Goal: Navigation & Orientation: Find specific page/section

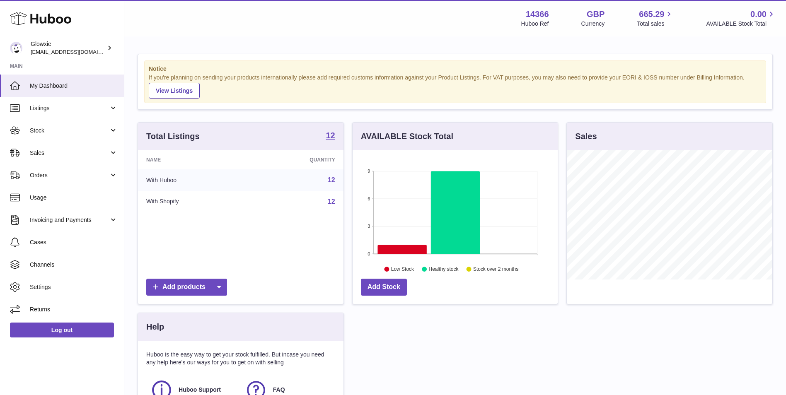
scroll to position [129, 205]
click at [76, 112] on span "Listings" at bounding box center [69, 108] width 79 height 8
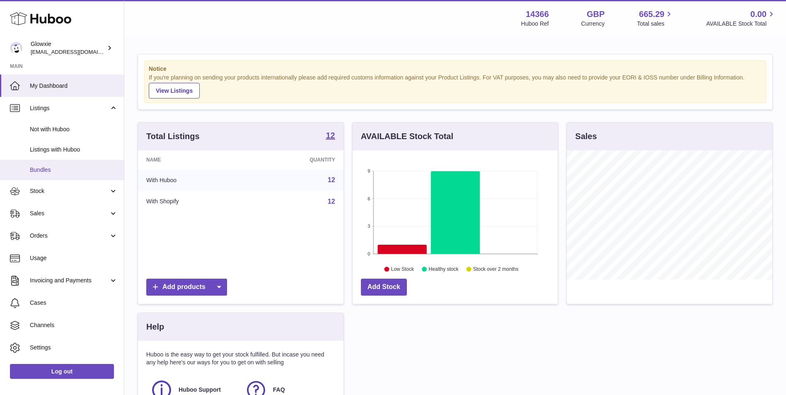
click at [63, 163] on link "Bundles" at bounding box center [62, 170] width 124 height 20
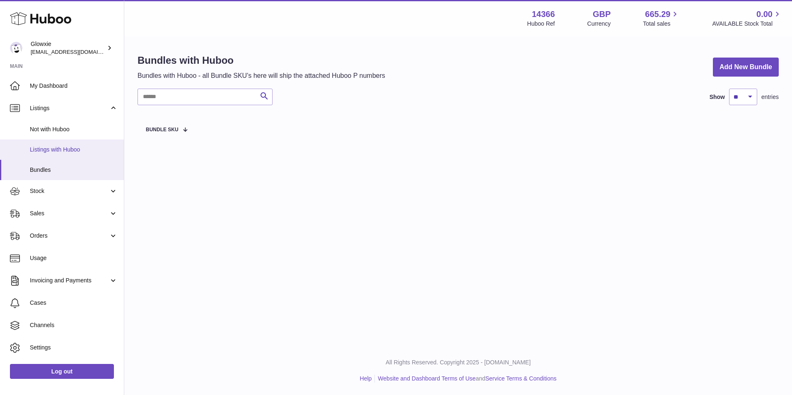
click at [70, 154] on link "Listings with Huboo" at bounding box center [62, 150] width 124 height 20
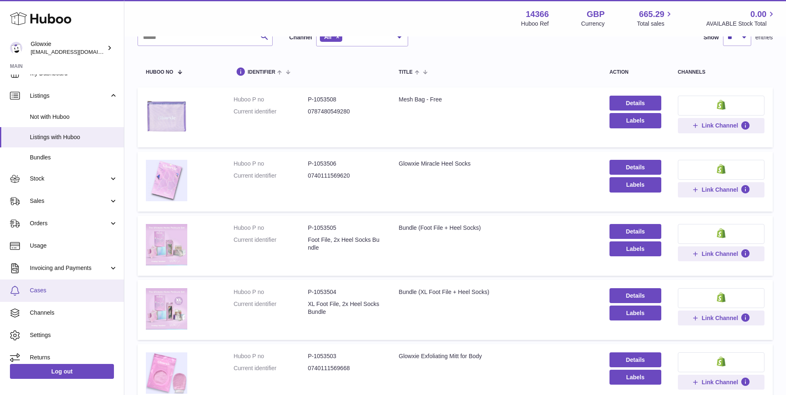
scroll to position [19, 0]
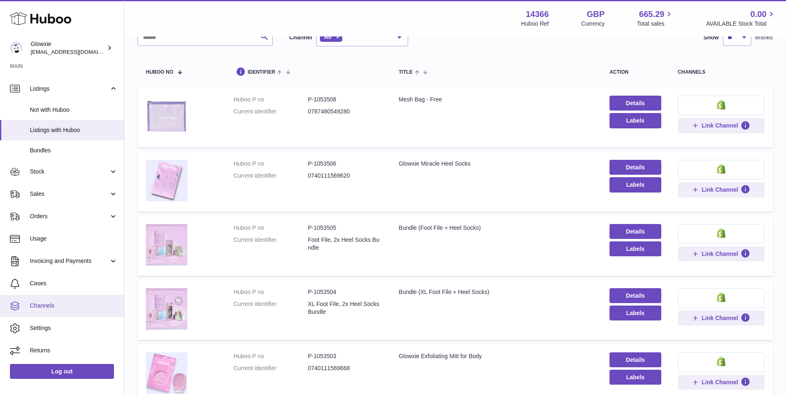
click at [65, 301] on link "Channels" at bounding box center [62, 306] width 124 height 22
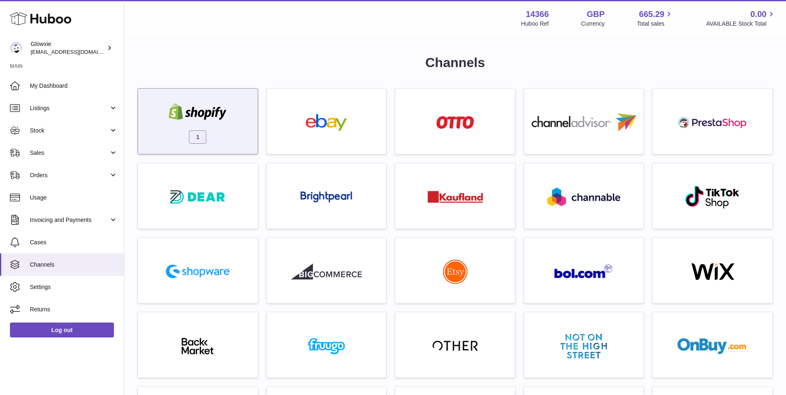
click at [237, 116] on div "1" at bounding box center [197, 123] width 111 height 53
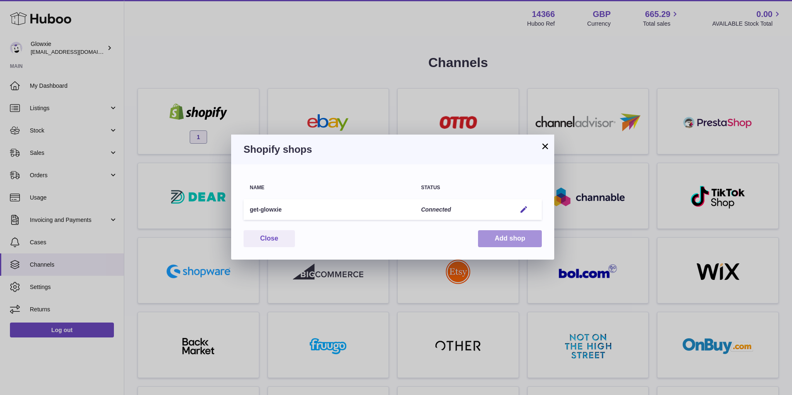
click at [495, 242] on button "Add shop" at bounding box center [510, 238] width 64 height 17
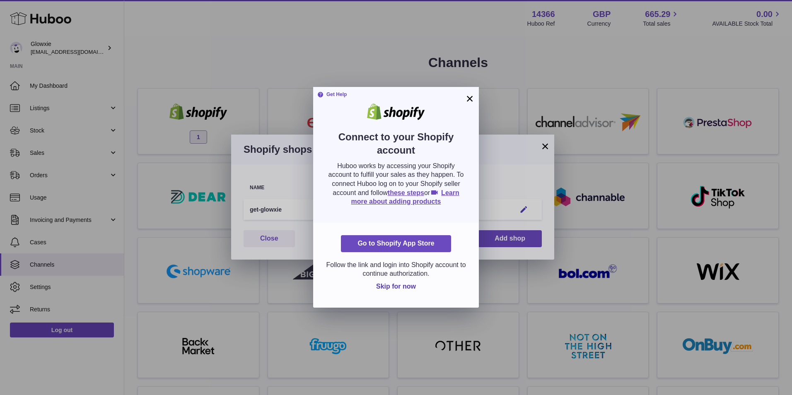
click at [469, 101] on button "×" at bounding box center [470, 99] width 10 height 10
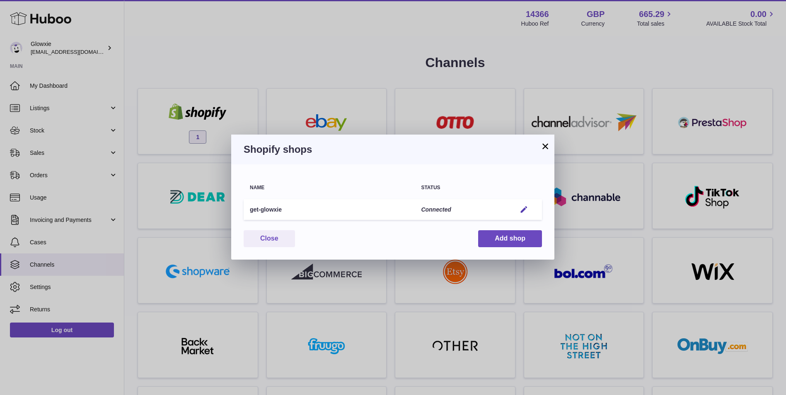
click at [545, 150] on button "×" at bounding box center [545, 146] width 10 height 10
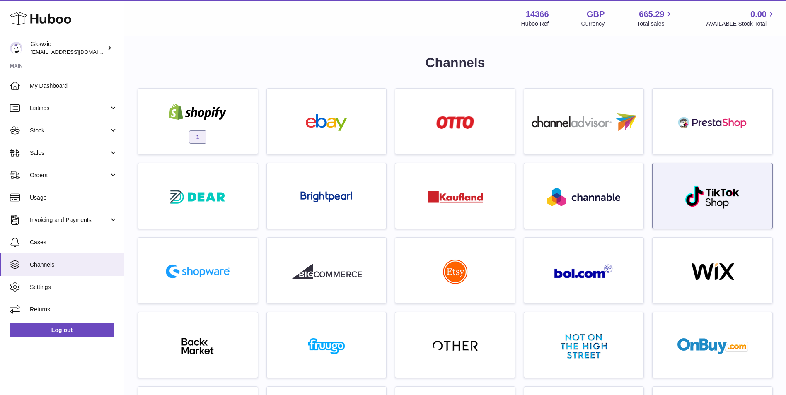
click at [722, 202] on img at bounding box center [712, 197] width 56 height 24
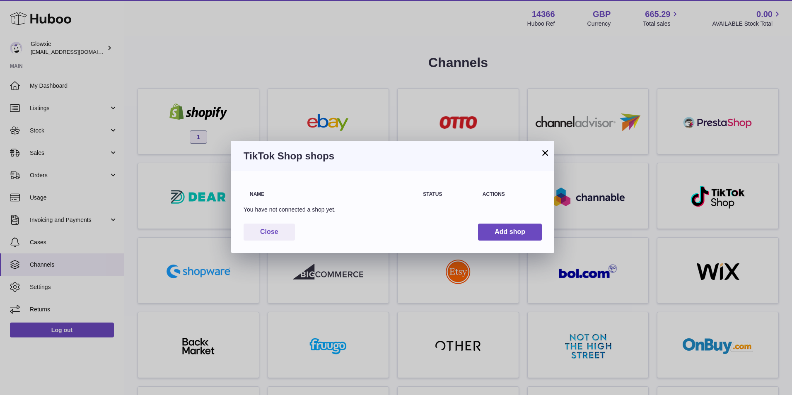
click at [545, 153] on button "×" at bounding box center [545, 153] width 10 height 10
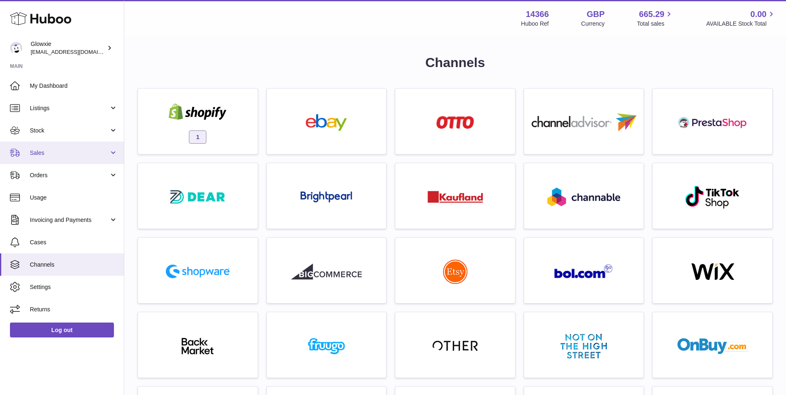
click at [77, 156] on span "Sales" at bounding box center [69, 153] width 79 height 8
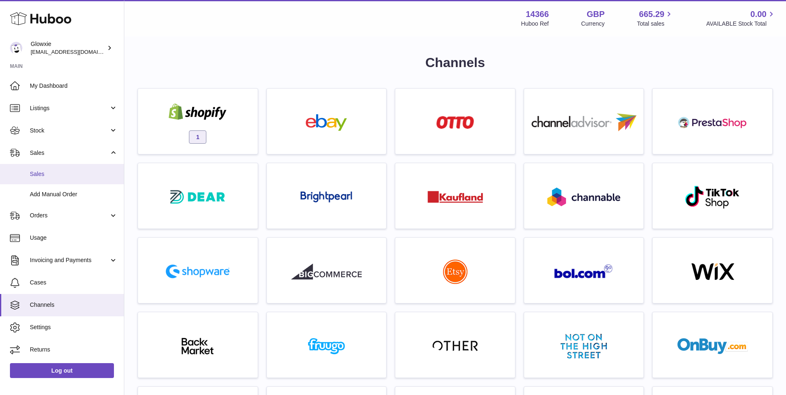
click at [75, 168] on link "Sales" at bounding box center [62, 174] width 124 height 20
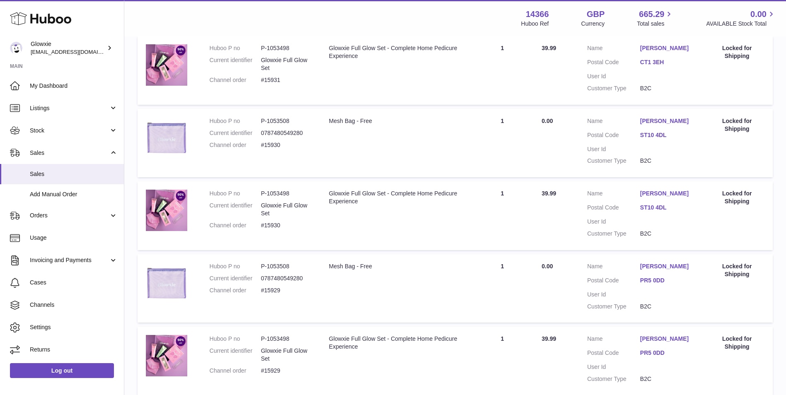
scroll to position [552, 0]
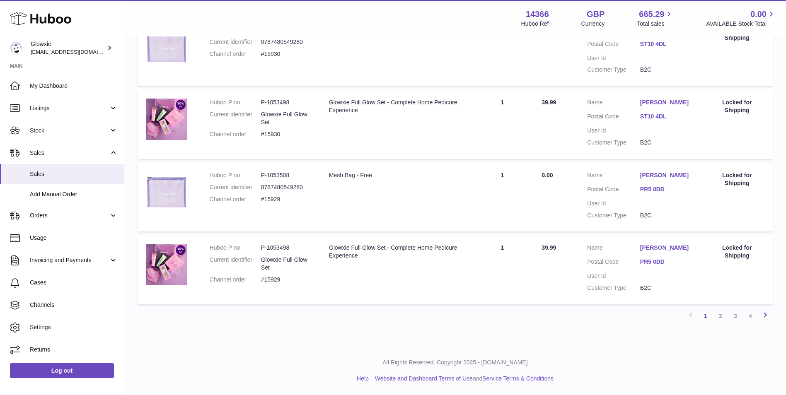
click at [763, 321] on link "Next" at bounding box center [765, 316] width 15 height 15
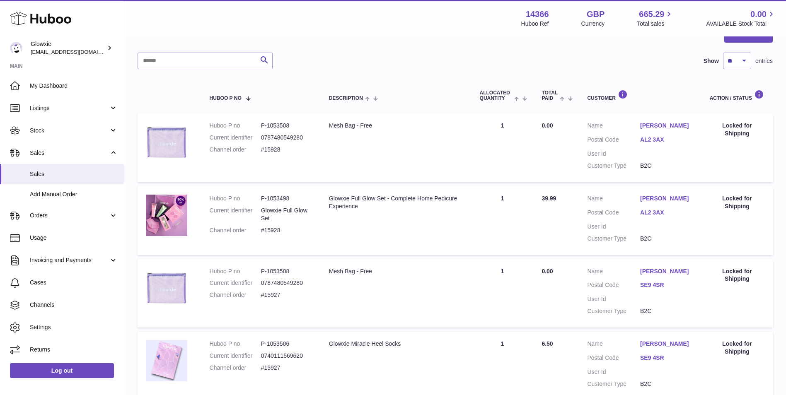
scroll to position [90, 0]
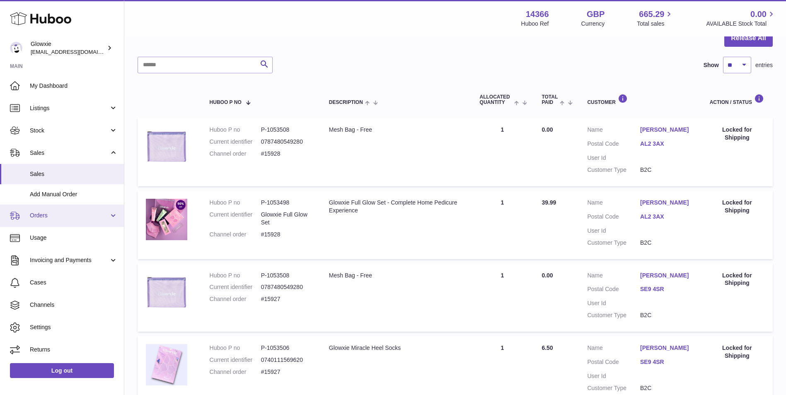
click at [47, 214] on span "Orders" at bounding box center [69, 216] width 79 height 8
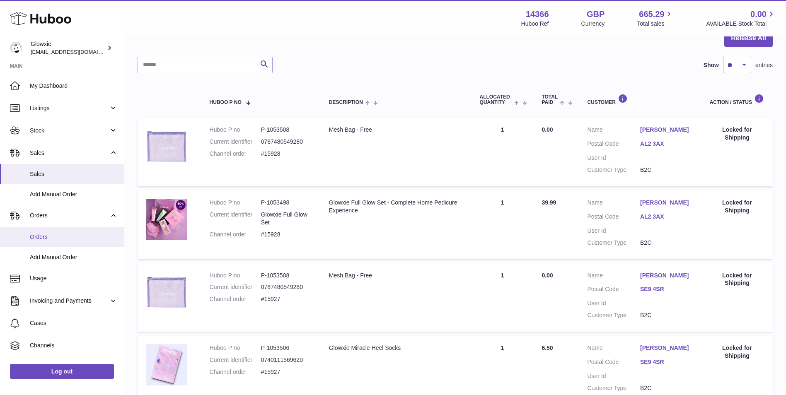
click at [47, 236] on span "Orders" at bounding box center [74, 237] width 88 height 8
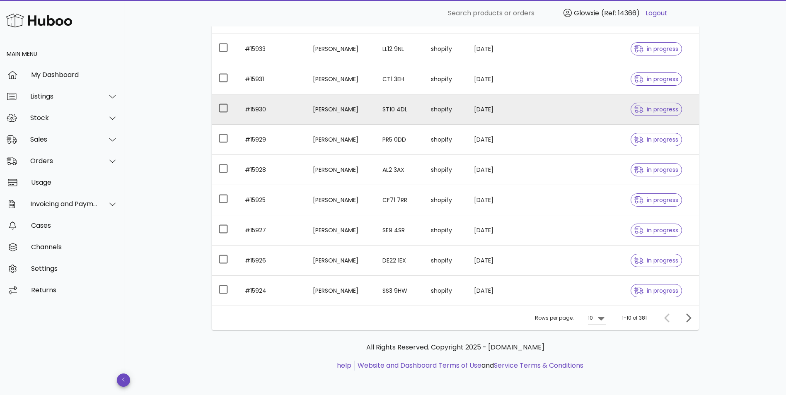
scroll to position [150, 0]
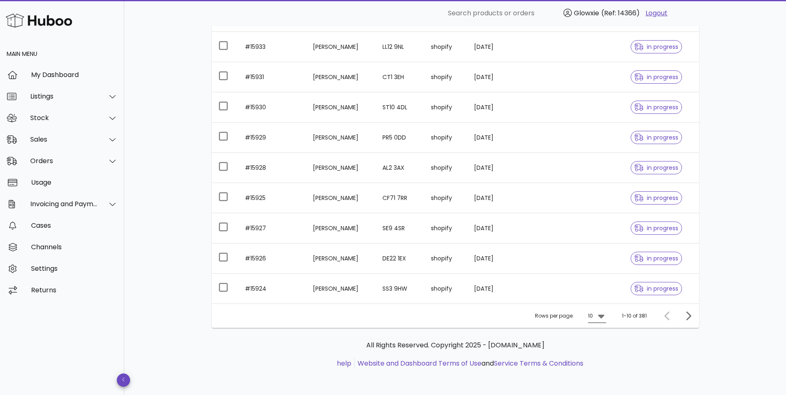
click at [604, 316] on icon at bounding box center [601, 317] width 6 height 4
click at [601, 365] on div "50" at bounding box center [599, 362] width 8 height 8
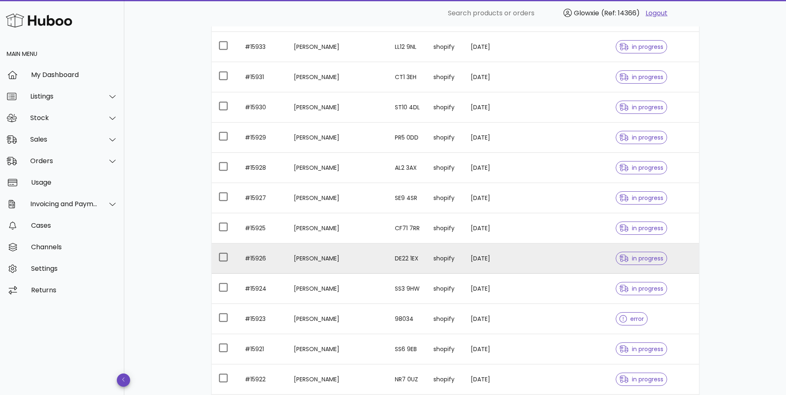
click at [427, 263] on td "shopify" at bounding box center [445, 259] width 37 height 30
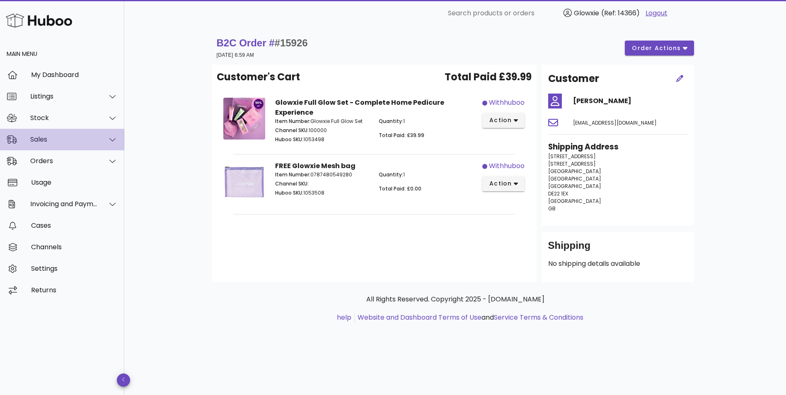
click at [76, 143] on div "Sales" at bounding box center [64, 139] width 68 height 8
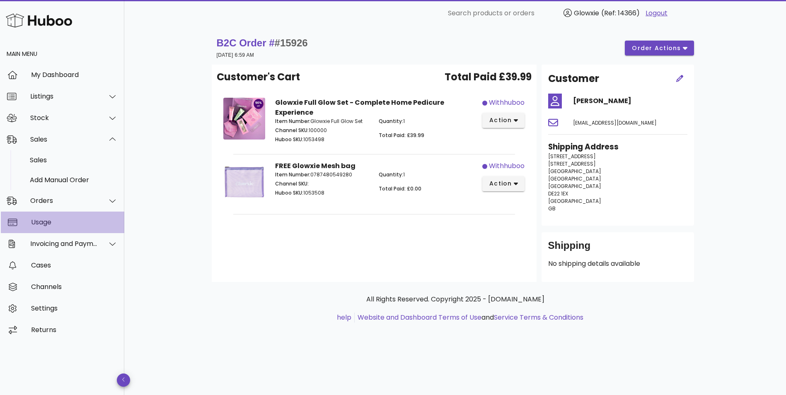
click at [53, 222] on div "Usage" at bounding box center [74, 222] width 87 height 8
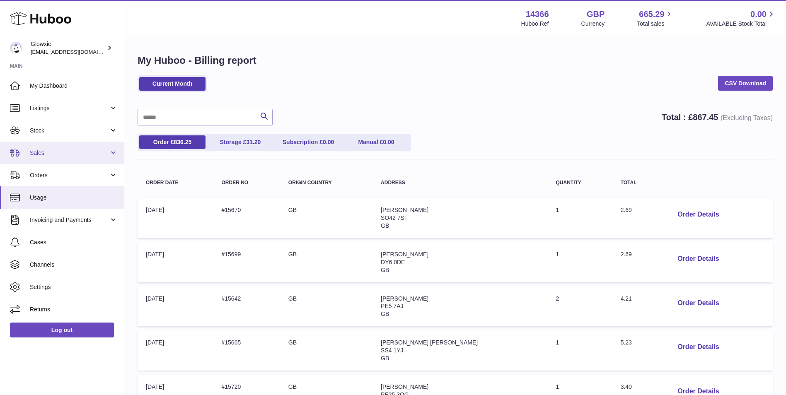
click at [56, 149] on span "Sales" at bounding box center [69, 153] width 79 height 8
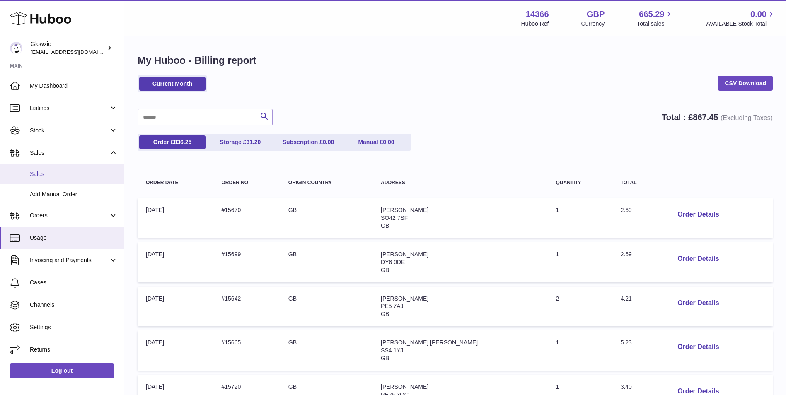
click at [61, 176] on span "Sales" at bounding box center [74, 174] width 88 height 8
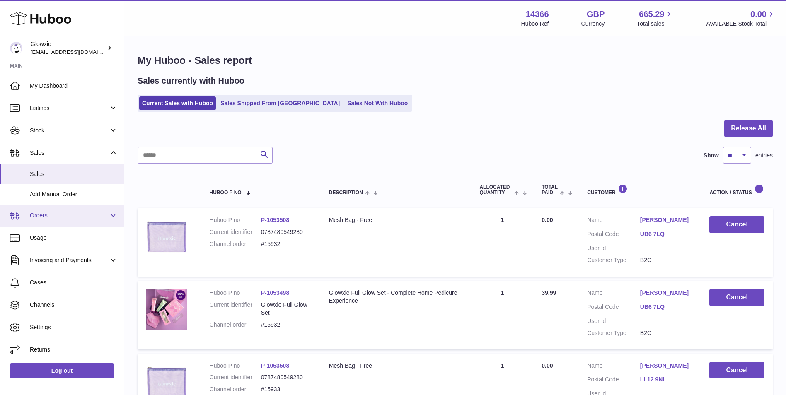
click at [32, 213] on span "Orders" at bounding box center [69, 216] width 79 height 8
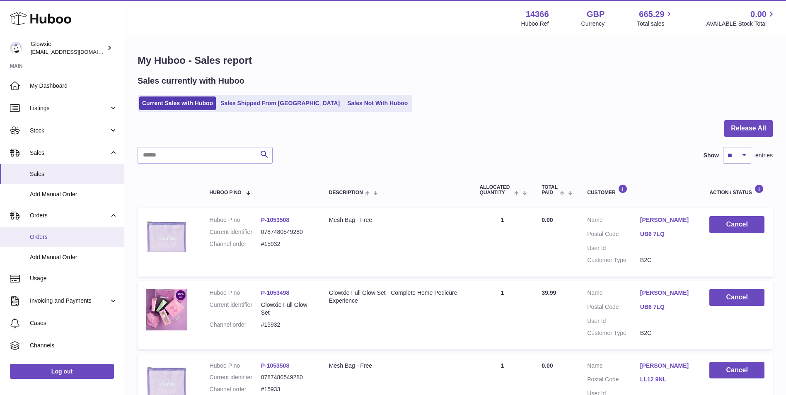
click at [43, 234] on span "Orders" at bounding box center [74, 237] width 88 height 8
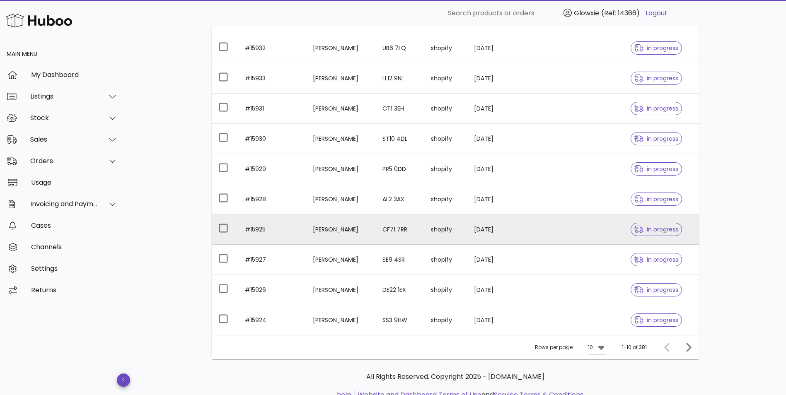
scroll to position [138, 0]
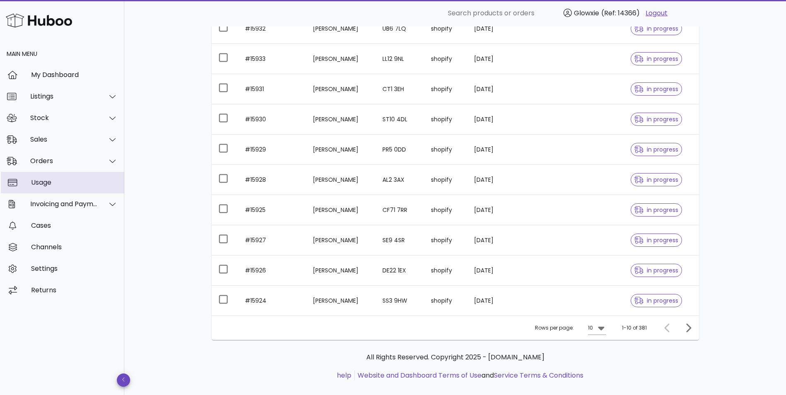
click at [70, 187] on div "Usage" at bounding box center [74, 183] width 87 height 18
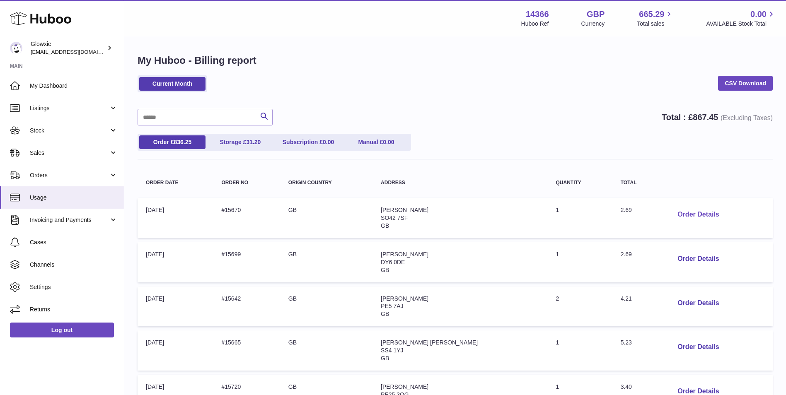
click at [696, 214] on button "Order Details" at bounding box center [698, 214] width 55 height 17
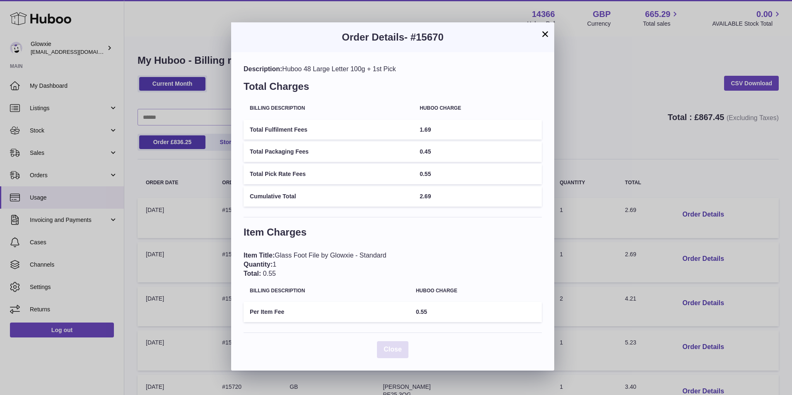
click at [398, 348] on span "Close" at bounding box center [393, 349] width 18 height 7
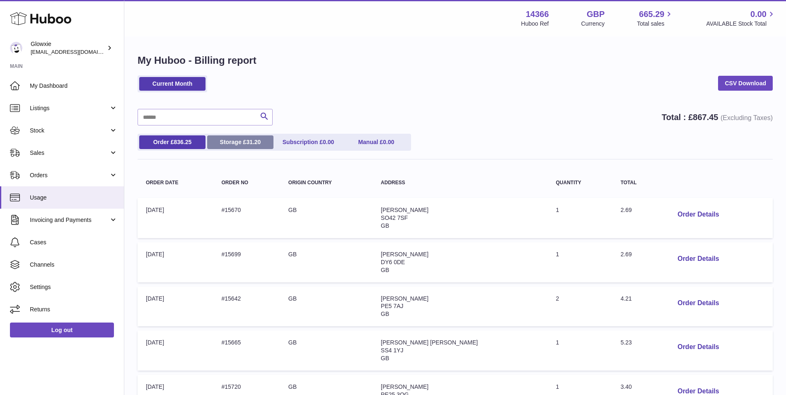
click at [242, 142] on link "Storage £ 31.20" at bounding box center [240, 142] width 66 height 14
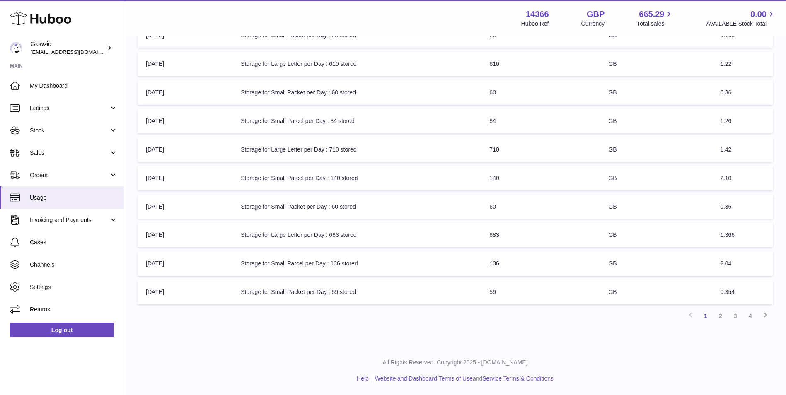
scroll to position [106, 0]
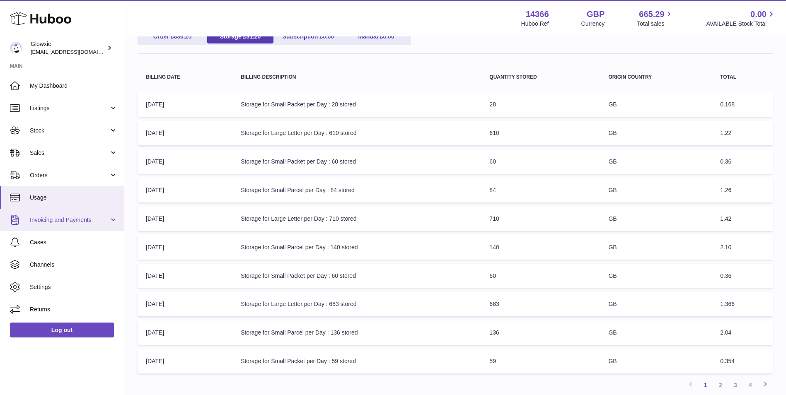
click at [74, 223] on span "Invoicing and Payments" at bounding box center [69, 220] width 79 height 8
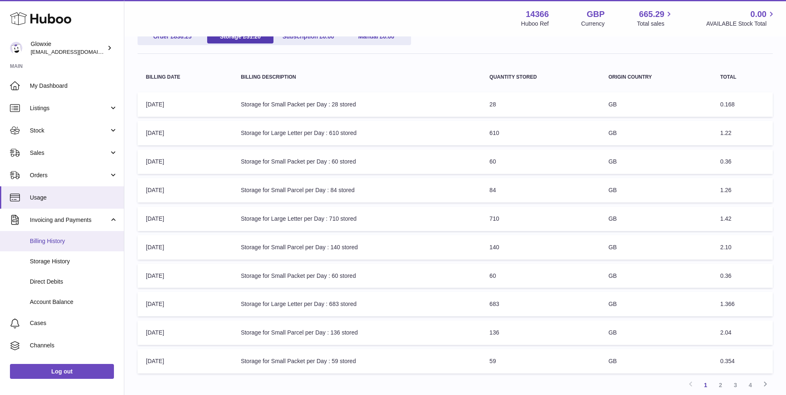
click at [79, 240] on span "Billing History" at bounding box center [74, 241] width 88 height 8
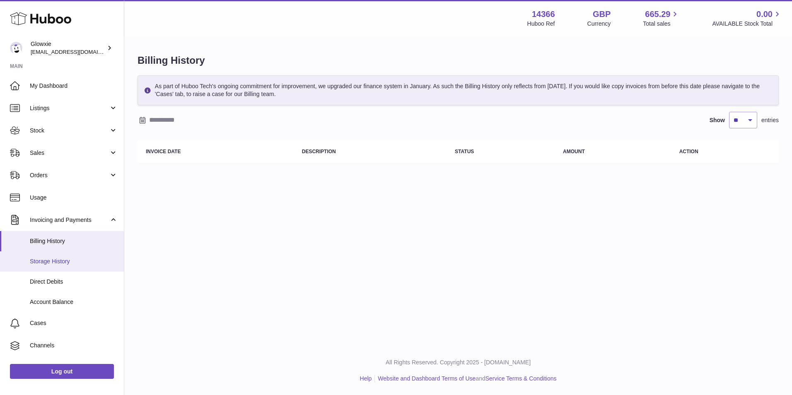
click at [73, 266] on link "Storage History" at bounding box center [62, 261] width 124 height 20
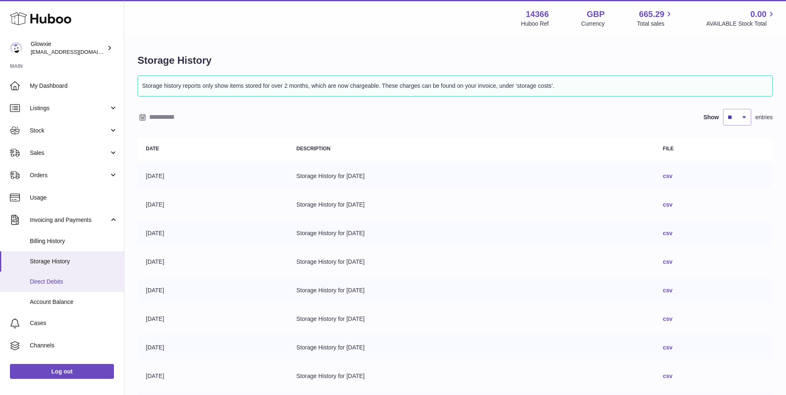
click at [56, 285] on span "Direct Debits" at bounding box center [74, 282] width 88 height 8
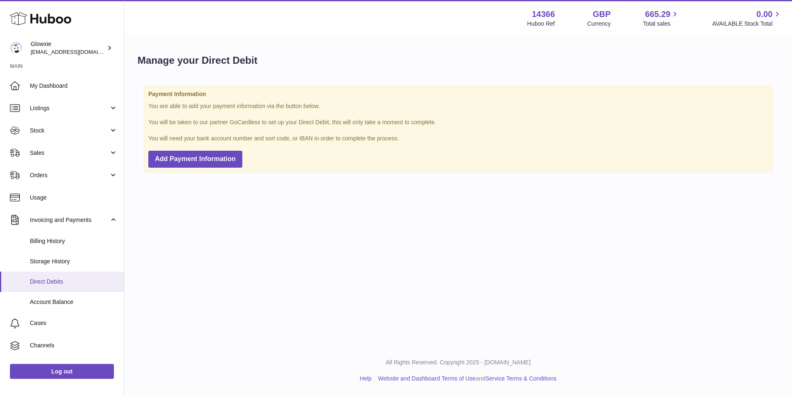
scroll to position [40, 0]
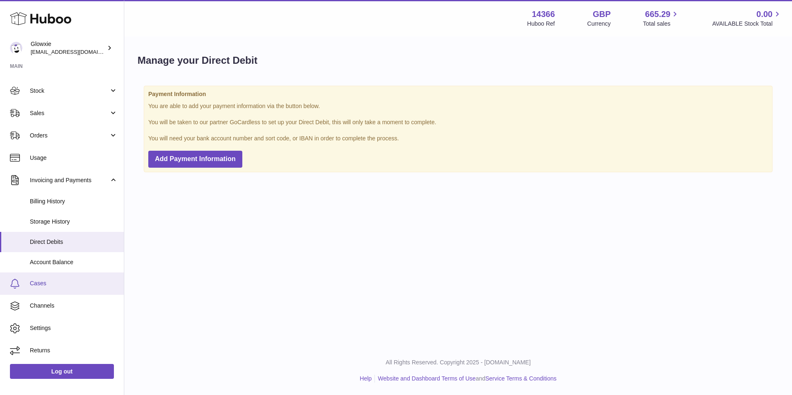
click at [80, 282] on span "Cases" at bounding box center [74, 284] width 88 height 8
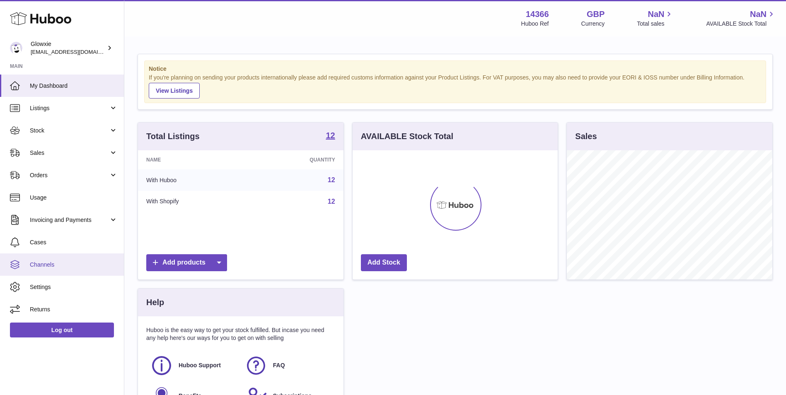
scroll to position [129, 205]
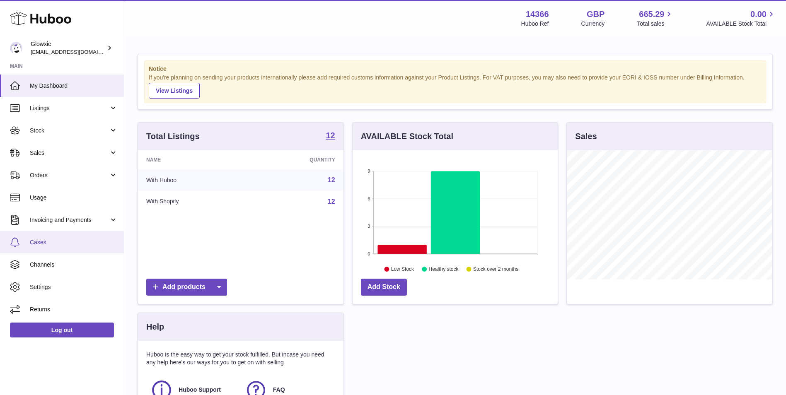
click at [76, 242] on span "Cases" at bounding box center [74, 243] width 88 height 8
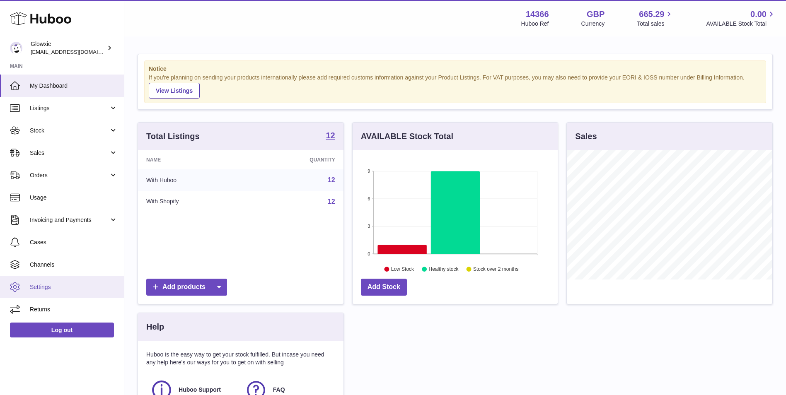
click at [27, 283] on link "Settings" at bounding box center [62, 287] width 124 height 22
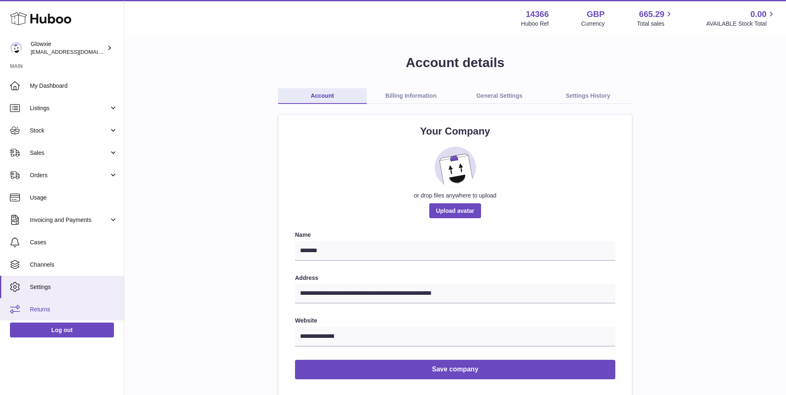
click at [31, 306] on span "Returns" at bounding box center [74, 310] width 88 height 8
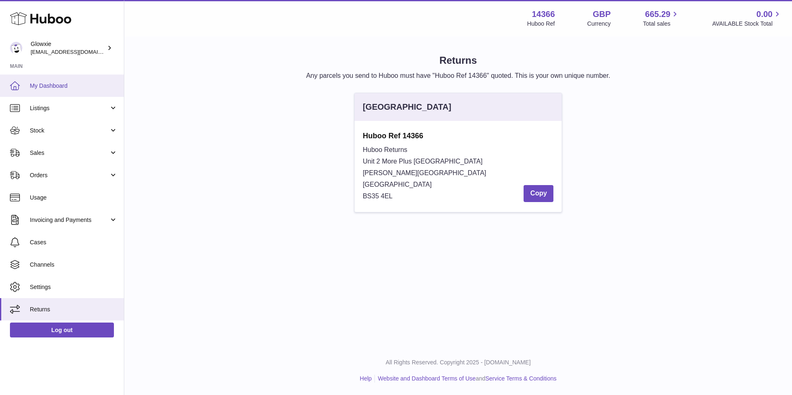
click at [28, 91] on link "My Dashboard" at bounding box center [62, 86] width 124 height 22
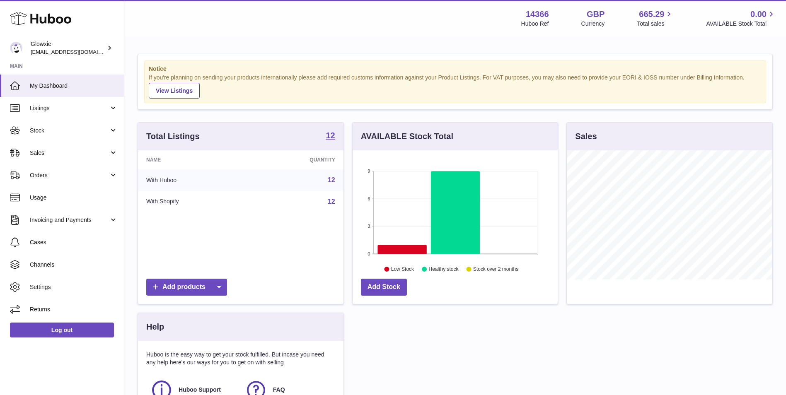
scroll to position [129, 205]
